Goal: Navigation & Orientation: Find specific page/section

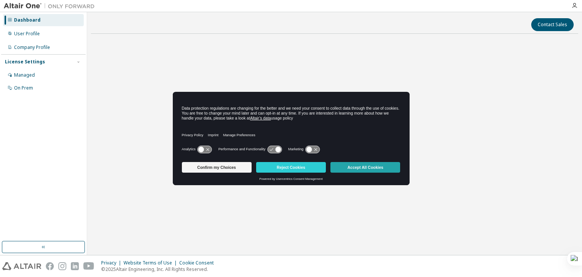
click at [338, 171] on button "Accept All Cookies" at bounding box center [365, 167] width 70 height 11
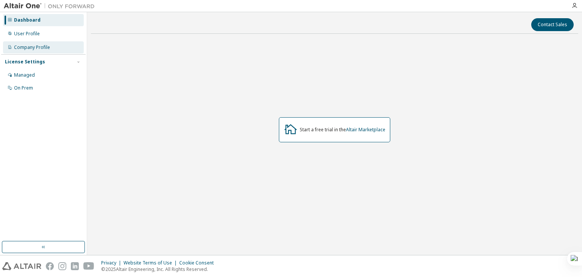
click at [28, 50] on div "Company Profile" at bounding box center [32, 47] width 36 height 6
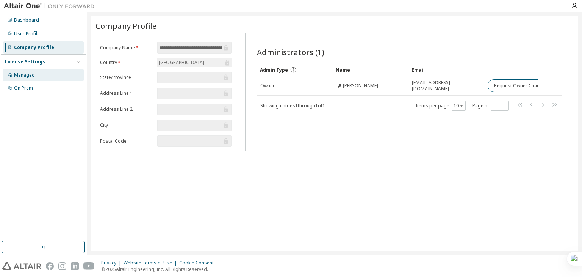
click at [24, 77] on div "Managed" at bounding box center [24, 75] width 21 height 6
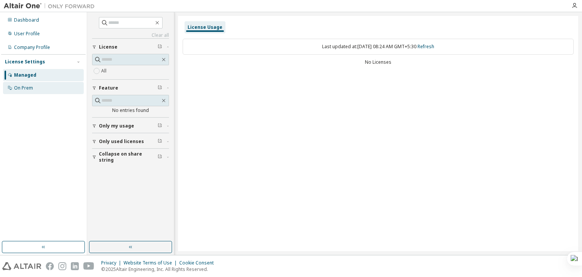
click at [24, 86] on div "On Prem" at bounding box center [23, 88] width 19 height 6
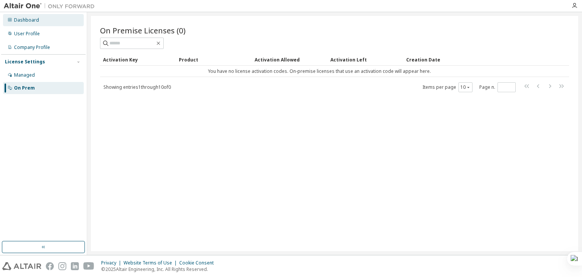
click at [23, 19] on div "Dashboard" at bounding box center [26, 20] width 25 height 6
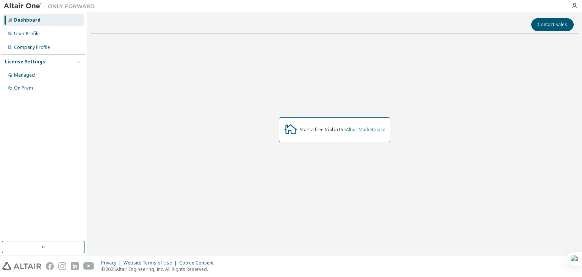
click at [372, 131] on link "Altair Marketplace" at bounding box center [365, 129] width 39 height 6
